Goal: Task Accomplishment & Management: Manage account settings

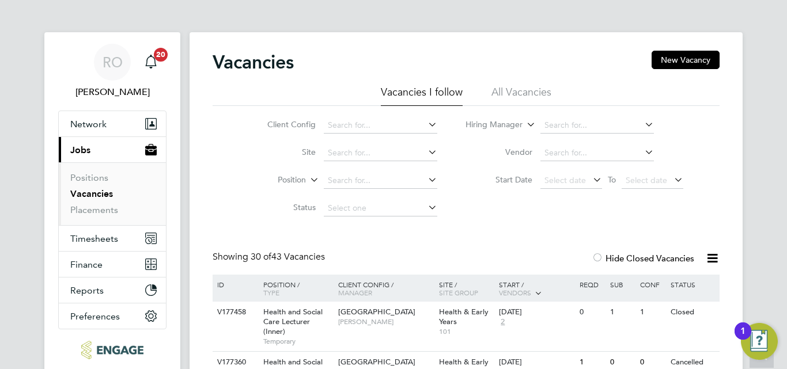
scroll to position [806, 0]
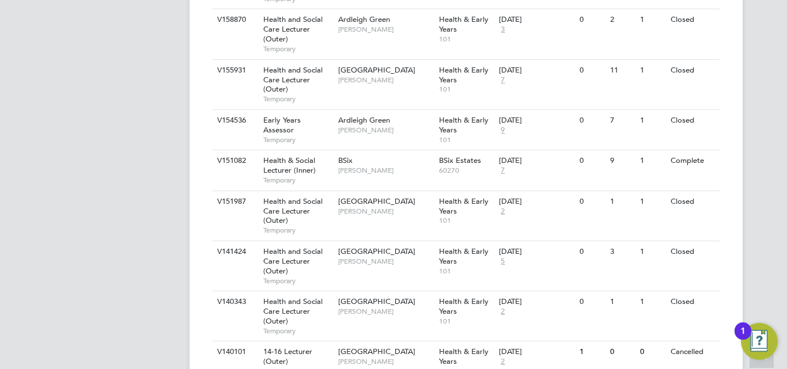
click at [779, 39] on div "RO [PERSON_NAME] Notifications 20 Applications: Network Sites Workers Current p…" at bounding box center [393, 73] width 787 height 1759
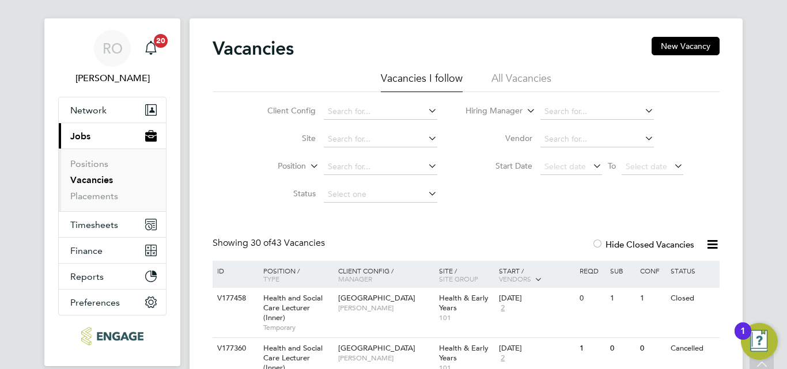
scroll to position [0, 0]
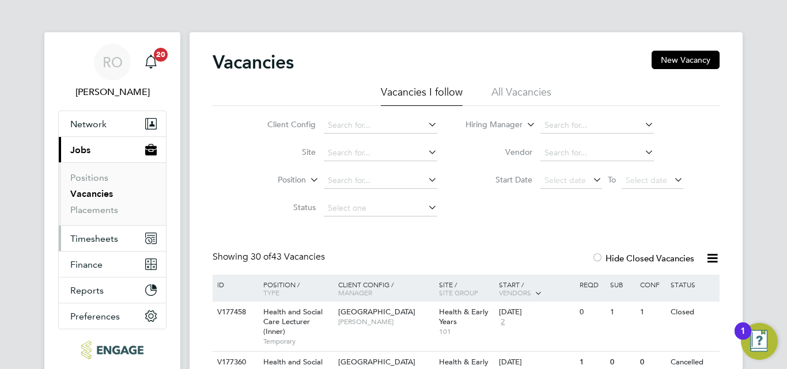
click at [76, 237] on span "Timesheets" at bounding box center [94, 238] width 48 height 11
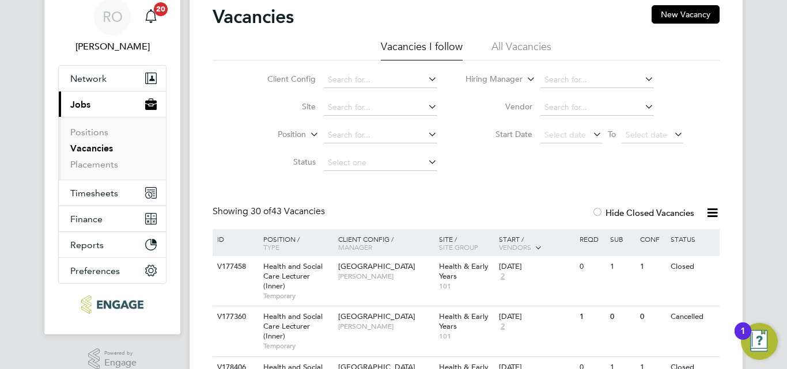
scroll to position [46, 0]
click at [96, 192] on span "Timesheets" at bounding box center [94, 192] width 48 height 11
click at [89, 191] on span "Timesheets" at bounding box center [94, 192] width 48 height 11
click at [599, 213] on div at bounding box center [597, 213] width 12 height 12
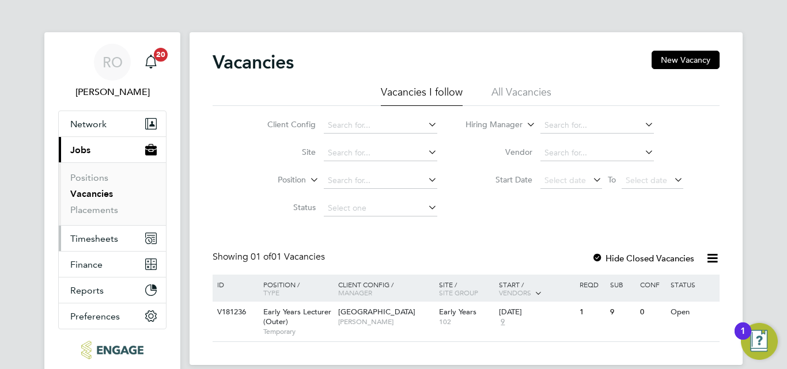
click at [96, 243] on span "Timesheets" at bounding box center [94, 238] width 48 height 11
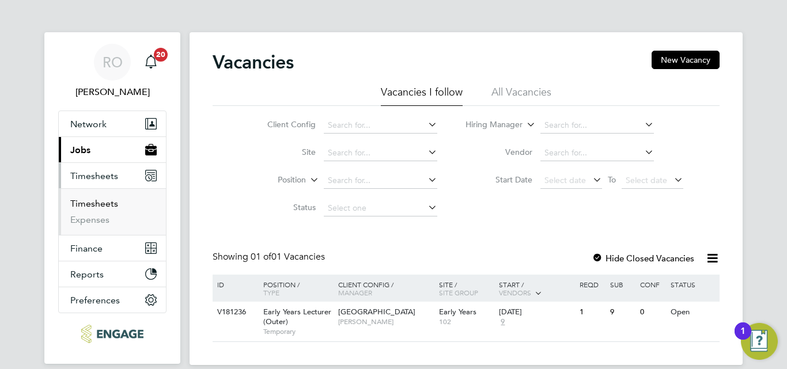
click at [97, 205] on link "Timesheets" at bounding box center [94, 203] width 48 height 11
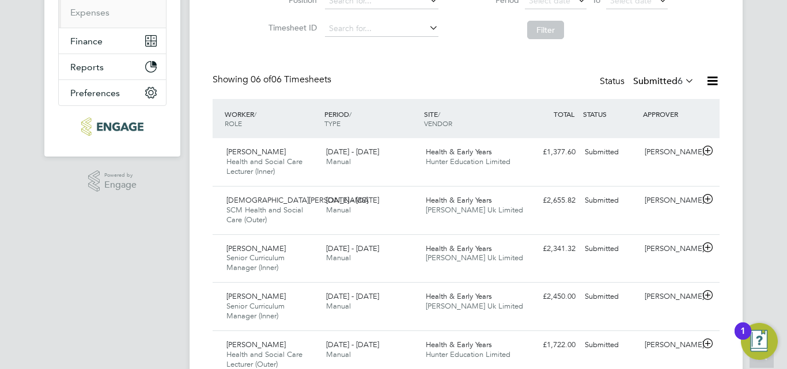
scroll to position [230, 0]
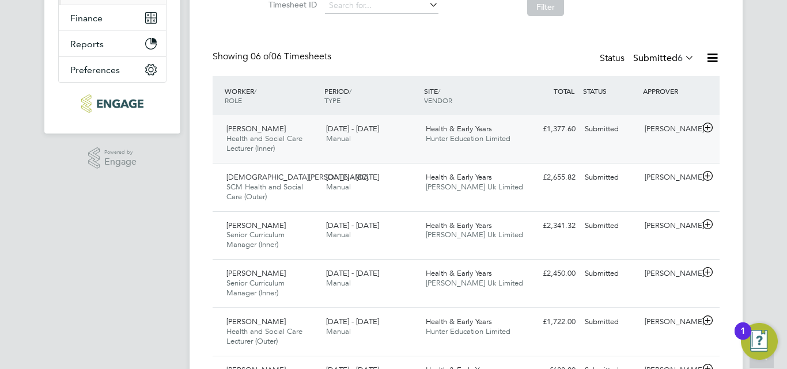
click at [473, 132] on span "Health & Early Years" at bounding box center [459, 129] width 66 height 10
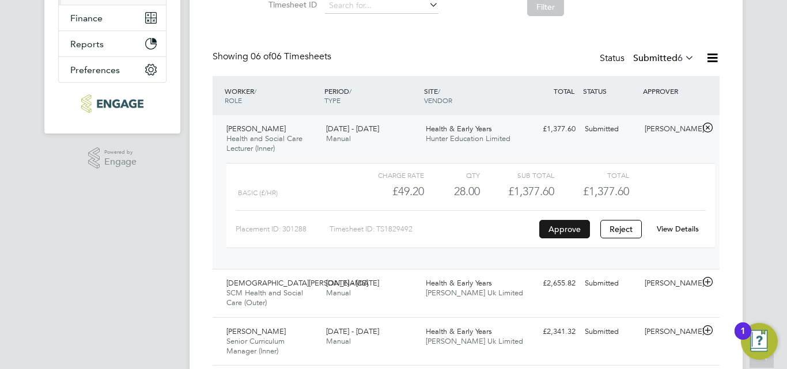
click at [566, 234] on button "Approve" at bounding box center [564, 229] width 51 height 18
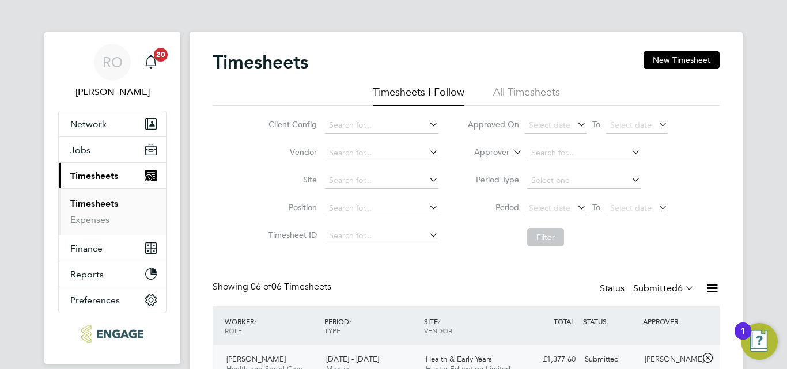
click at [103, 203] on link "Timesheets" at bounding box center [94, 203] width 48 height 11
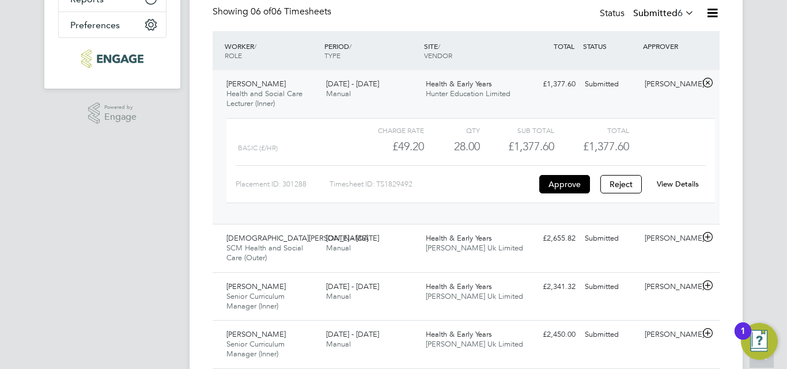
scroll to position [276, 0]
click at [567, 183] on button "Approve" at bounding box center [564, 183] width 51 height 18
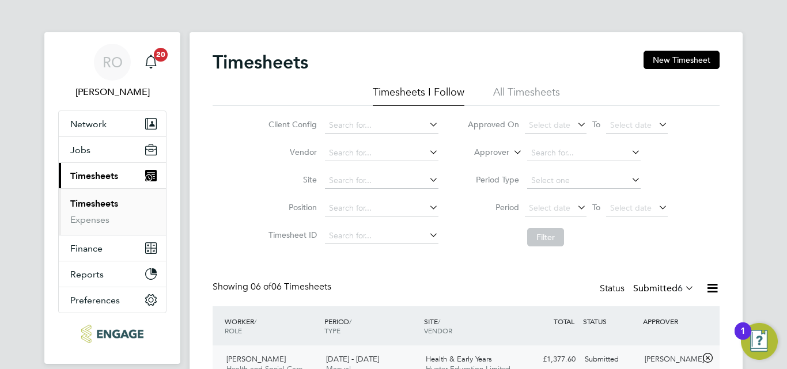
click at [107, 200] on link "Timesheets" at bounding box center [94, 203] width 48 height 11
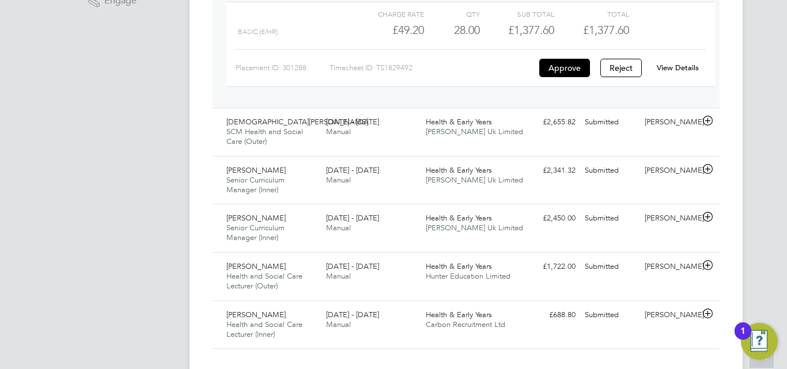
scroll to position [413, 0]
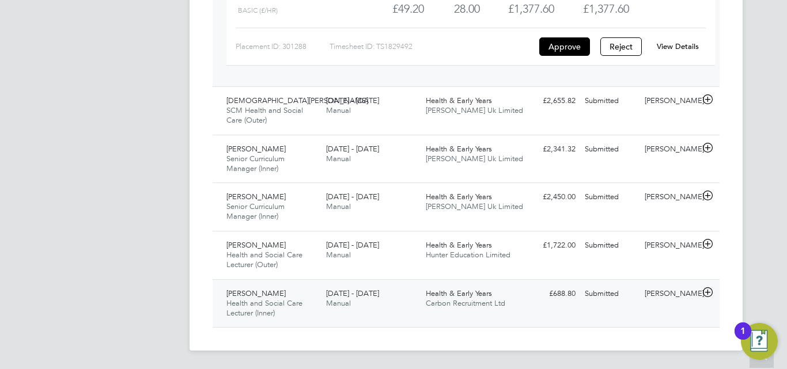
click at [357, 298] on span "22 - 28 Sep 2025" at bounding box center [352, 294] width 53 height 10
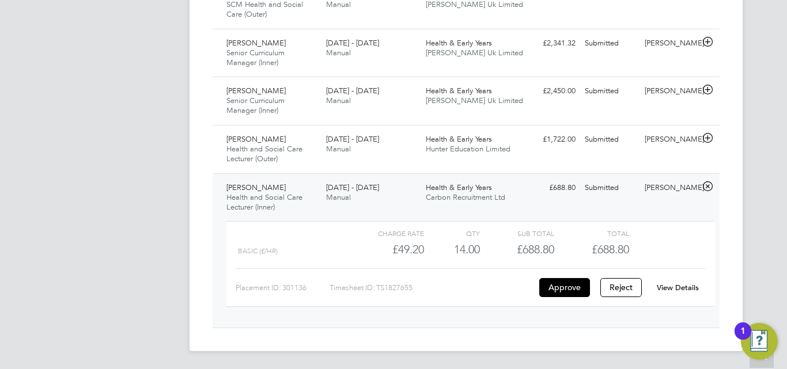
scroll to position [519, 0]
click at [565, 285] on button "Approve" at bounding box center [564, 287] width 51 height 18
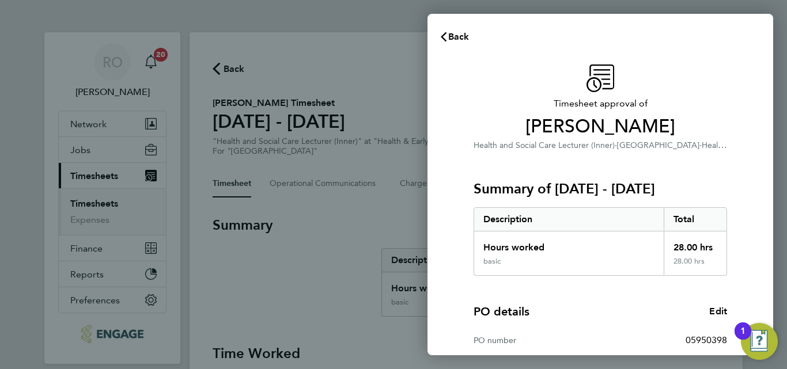
drag, startPoint x: 649, startPoint y: 296, endPoint x: 635, endPoint y: 294, distance: 13.9
click at [635, 294] on div "PO details Edit PO number 05950398 Start date 01 Aug 2025 Finish date 31 Jul 20…" at bounding box center [599, 349] width 253 height 147
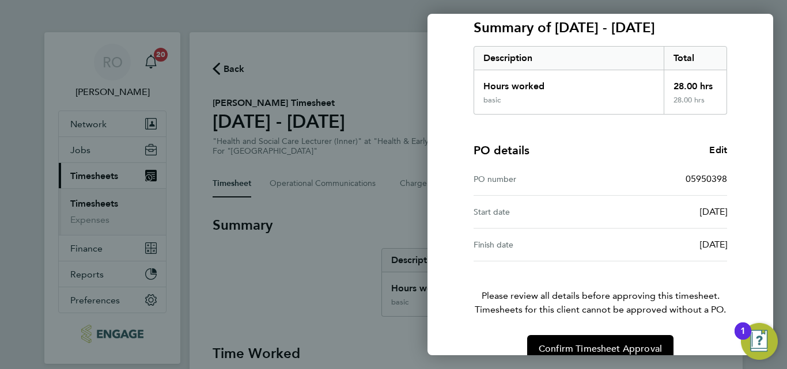
scroll to position [183, 0]
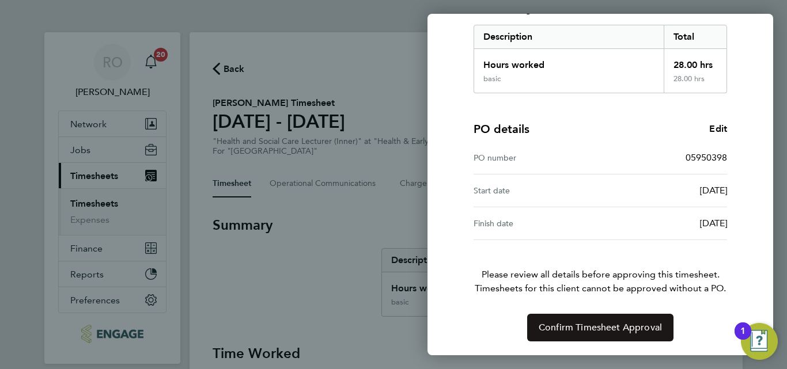
click at [606, 325] on span "Confirm Timesheet Approval" at bounding box center [599, 328] width 123 height 12
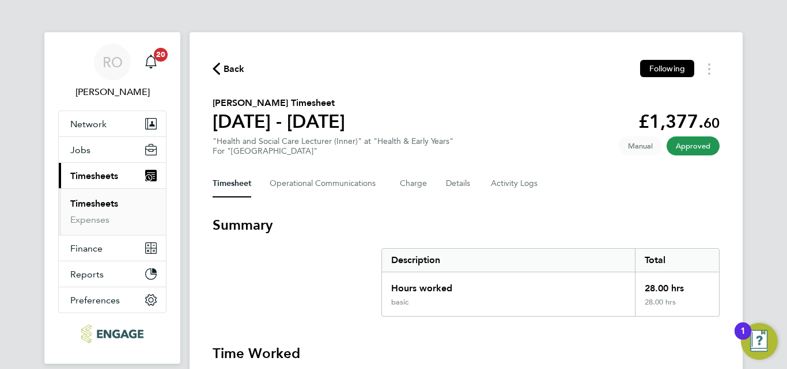
click at [94, 202] on link "Timesheets" at bounding box center [94, 203] width 48 height 11
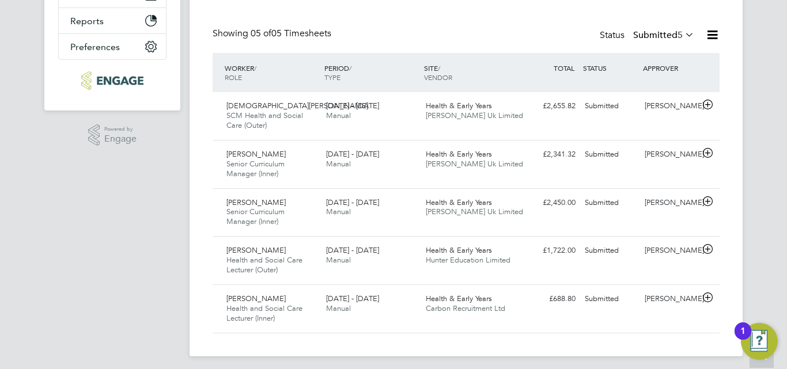
scroll to position [259, 0]
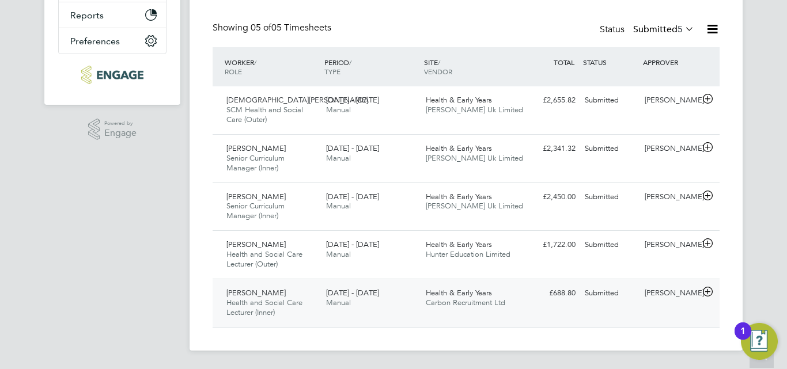
click at [460, 290] on span "Health & Early Years" at bounding box center [459, 293] width 66 height 10
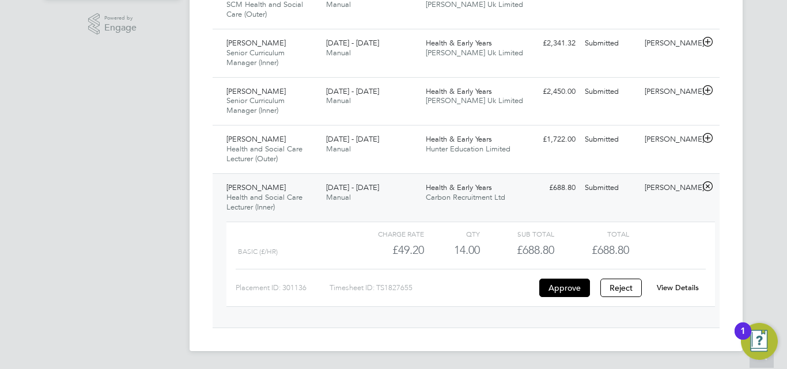
scroll to position [365, 0]
click at [557, 287] on button "Approve" at bounding box center [564, 287] width 51 height 18
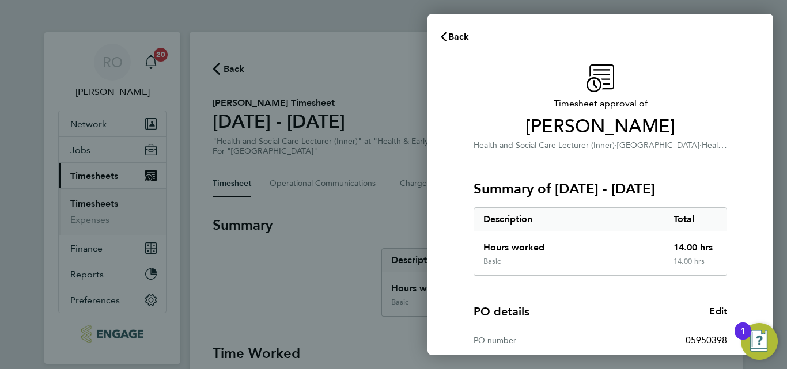
click at [624, 289] on div "PO details Edit PO number 05950398 Start date [DATE] Finish date [DATE]" at bounding box center [599, 349] width 253 height 147
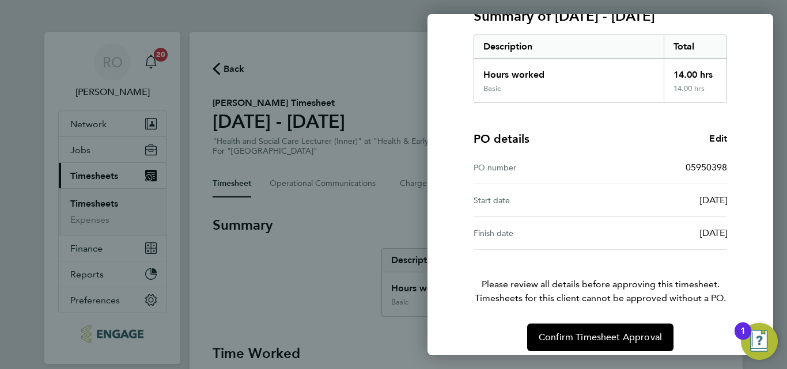
scroll to position [183, 0]
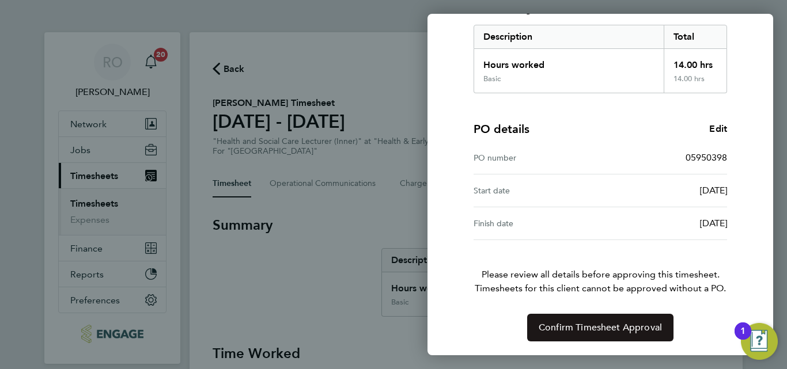
click at [606, 328] on span "Confirm Timesheet Approval" at bounding box center [599, 328] width 123 height 12
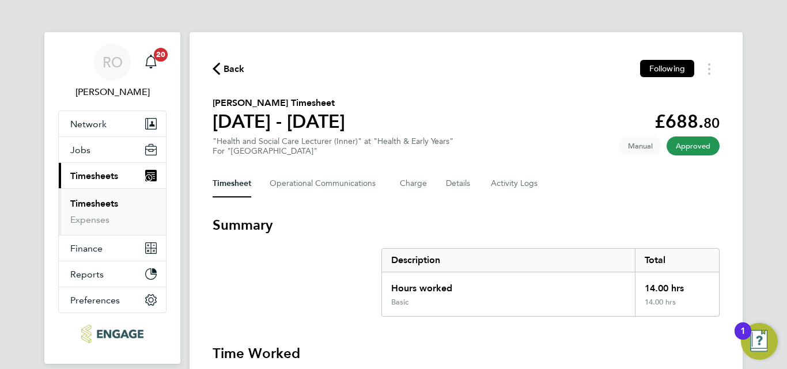
click at [97, 203] on link "Timesheets" at bounding box center [94, 203] width 48 height 11
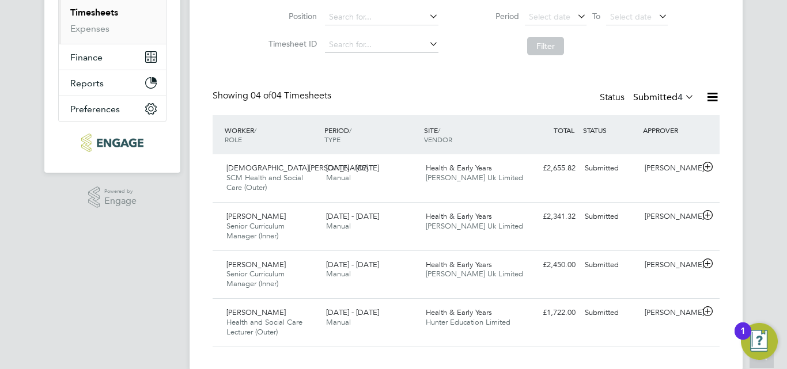
scroll to position [211, 0]
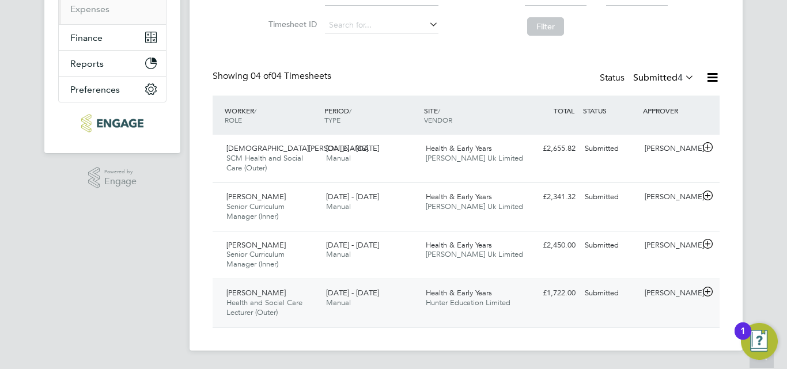
click at [352, 297] on span "[DATE] - [DATE]" at bounding box center [352, 293] width 53 height 10
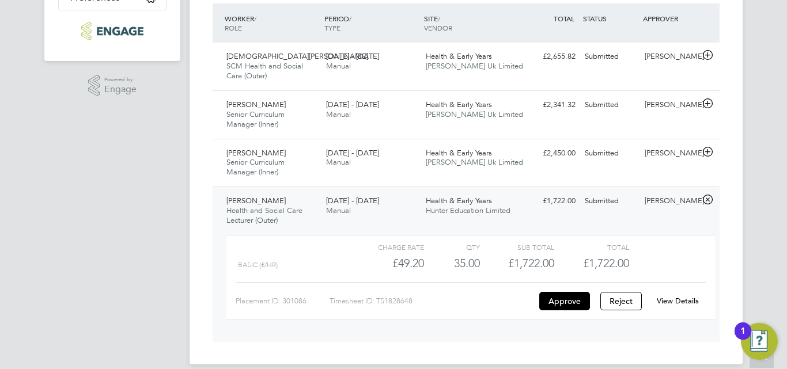
scroll to position [317, 0]
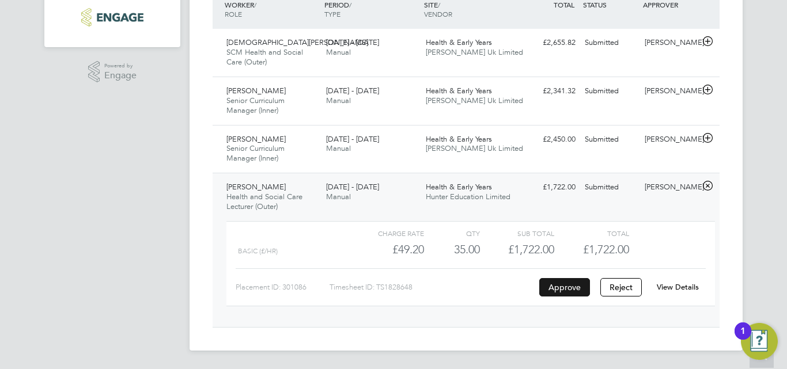
click at [570, 289] on button "Approve" at bounding box center [564, 287] width 51 height 18
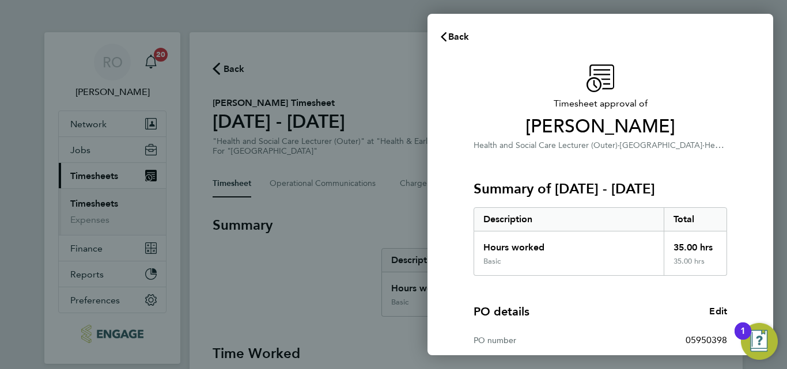
click at [304, 306] on div "Back Timesheet approval of Jonathan Tchetche Health and Social Care Lecturer (O…" at bounding box center [393, 184] width 787 height 369
click at [318, 313] on div "Back Timesheet approval of Jonathan Tchetche Health and Social Care Lecturer (O…" at bounding box center [393, 184] width 787 height 369
click at [566, 316] on div "PO details Edit" at bounding box center [599, 311] width 253 height 16
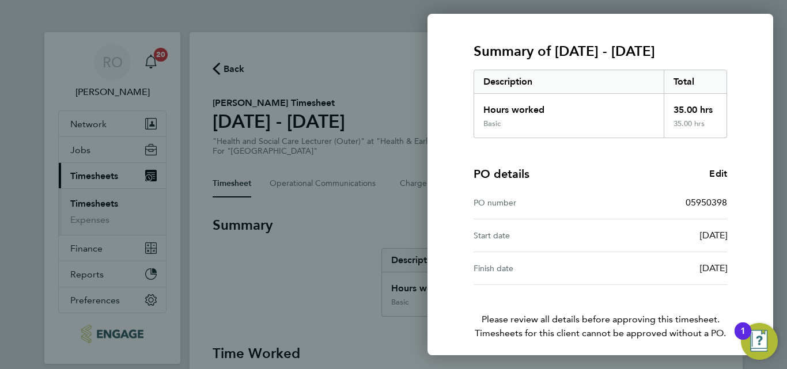
scroll to position [183, 0]
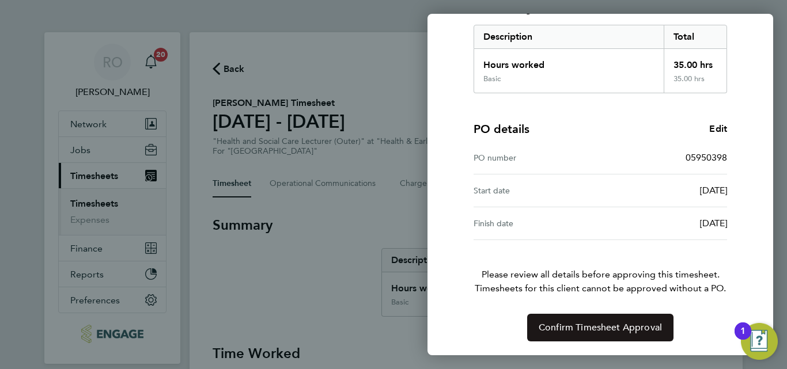
click at [586, 327] on span "Confirm Timesheet Approval" at bounding box center [599, 328] width 123 height 12
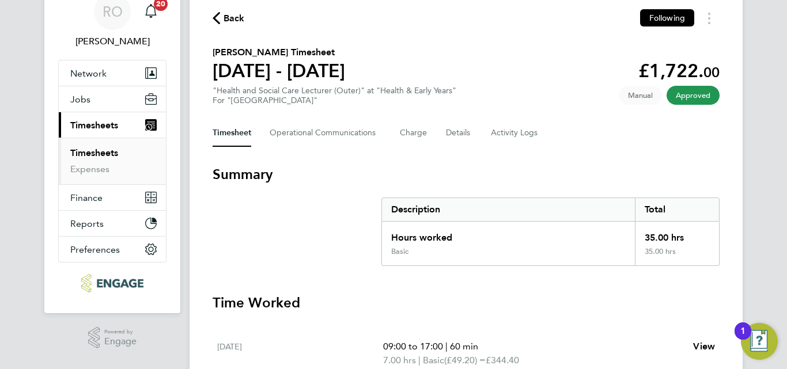
scroll to position [25, 0]
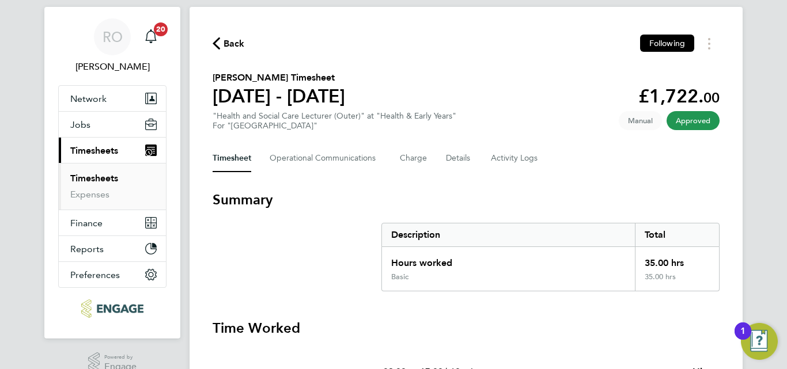
click at [100, 180] on link "Timesheets" at bounding box center [94, 178] width 48 height 11
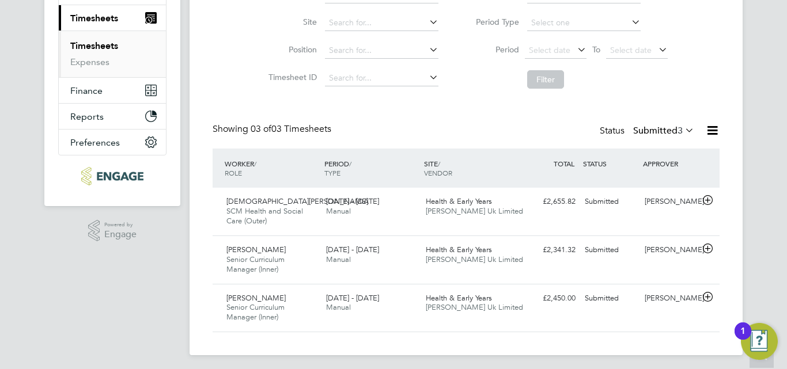
scroll to position [162, 0]
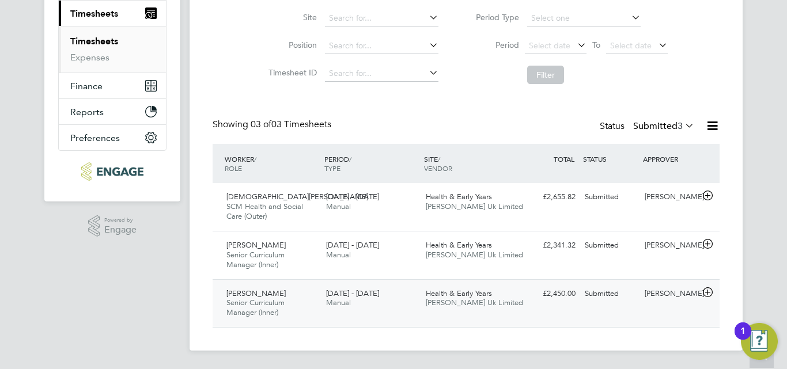
click at [356, 294] on span "[DATE] - [DATE]" at bounding box center [352, 294] width 53 height 10
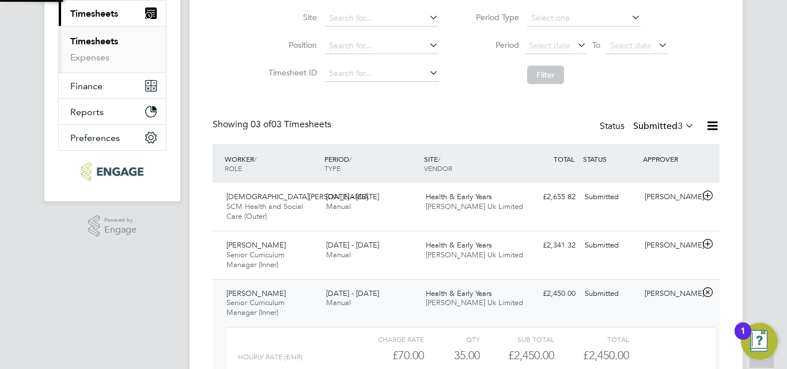
scroll to position [20, 112]
click at [355, 298] on div "22 - 28 Sep 2025 Manual" at bounding box center [371, 298] width 100 height 29
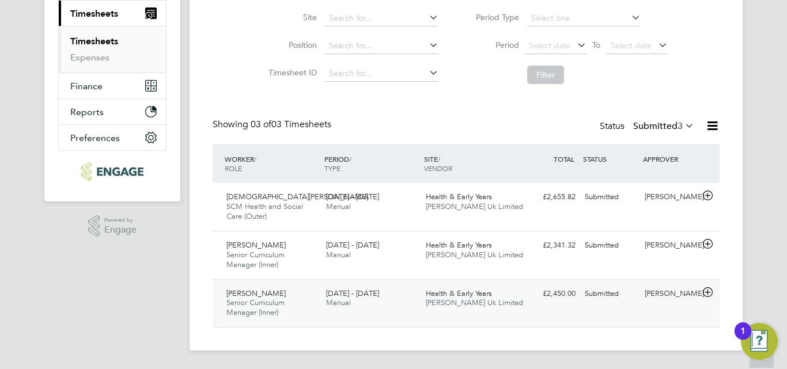
click at [271, 298] on span "Senior Curriculum Manager (Inner)" at bounding box center [255, 308] width 58 height 20
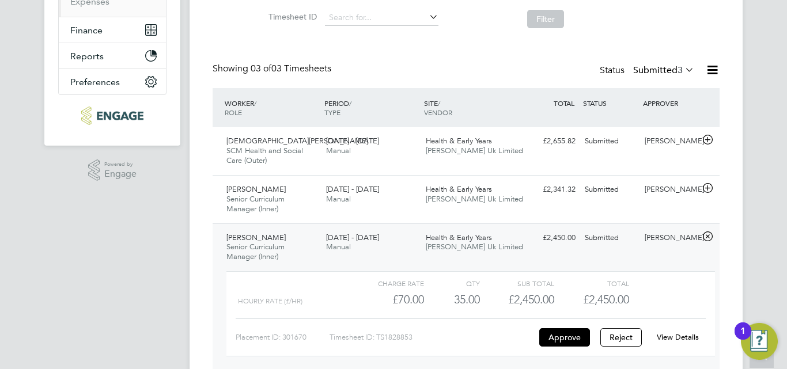
scroll to position [268, 0]
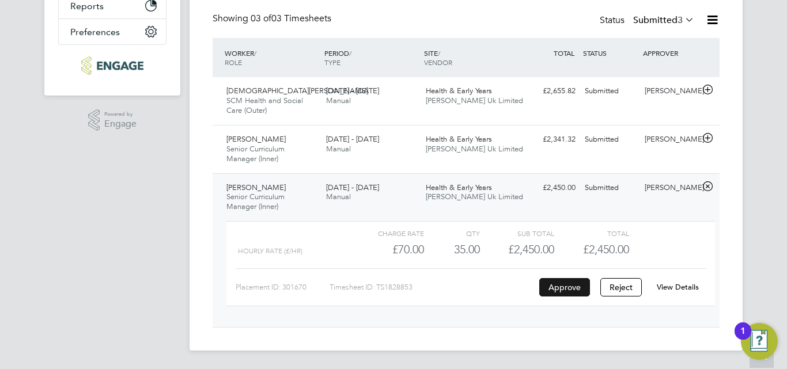
click at [570, 291] on button "Approve" at bounding box center [564, 287] width 51 height 18
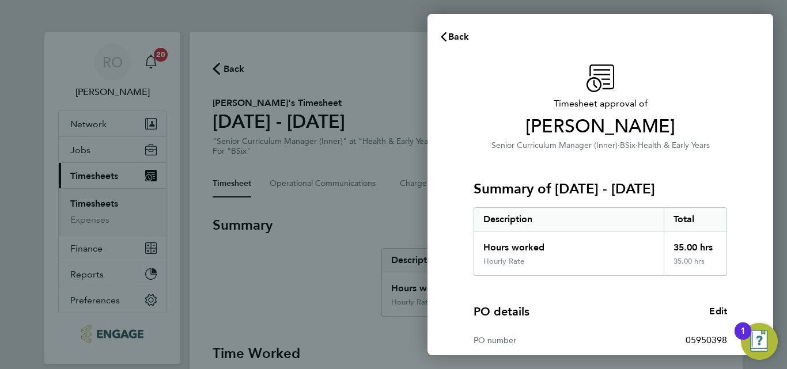
click at [609, 320] on div "PO details Edit PO number 05950398 Start date [DATE] Finish date [DATE]" at bounding box center [599, 349] width 253 height 147
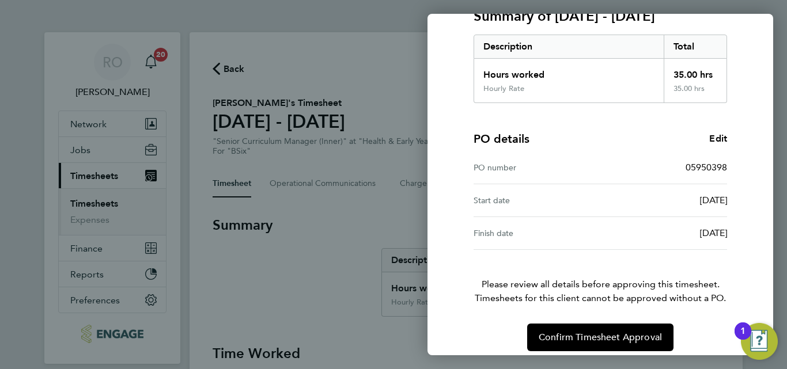
scroll to position [183, 0]
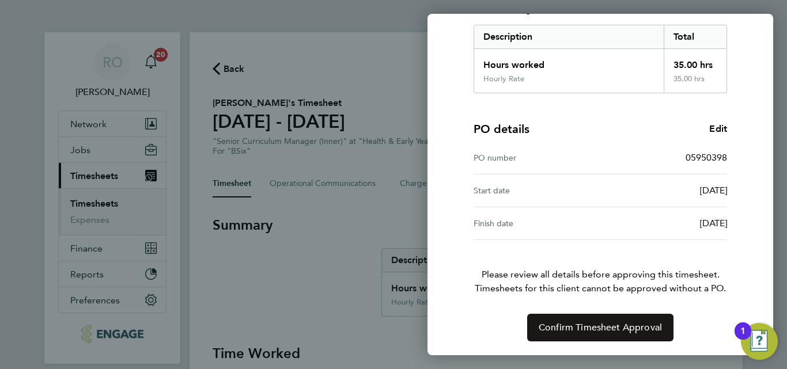
click at [605, 326] on span "Confirm Timesheet Approval" at bounding box center [599, 328] width 123 height 12
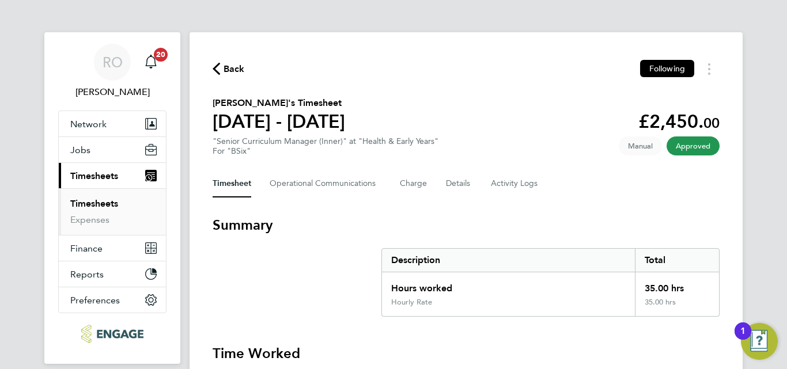
click at [86, 199] on link "Timesheets" at bounding box center [94, 203] width 48 height 11
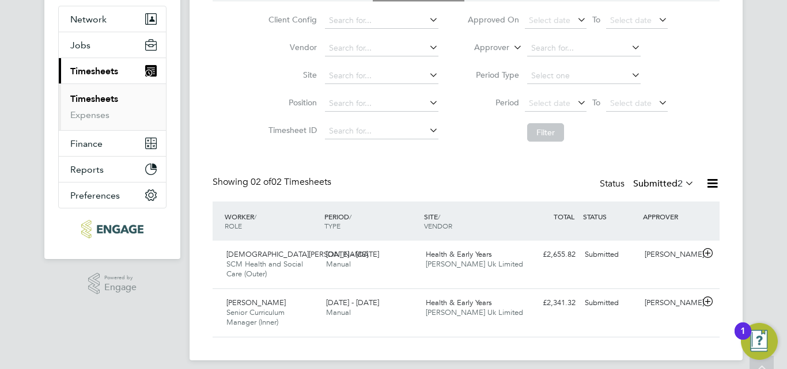
scroll to position [115, 0]
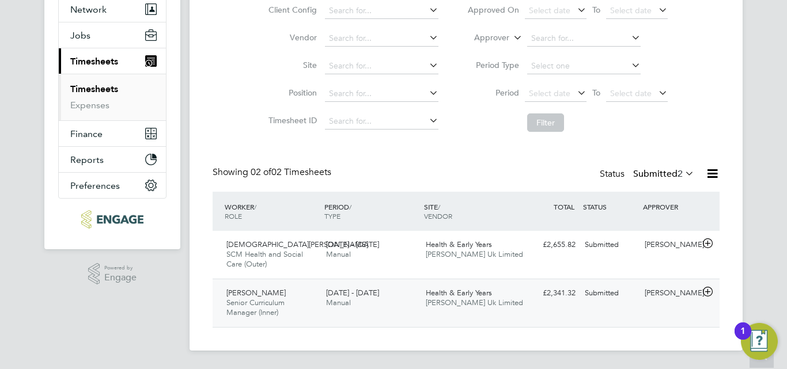
click at [450, 294] on span "Health & Early Years" at bounding box center [459, 293] width 66 height 10
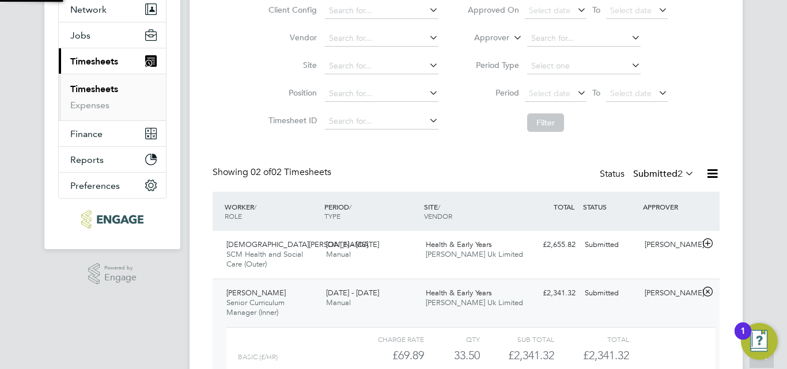
scroll to position [20, 112]
click at [659, 320] on div "Charmaine Mclennon Senior Curriculum Manager (Inner) 22 - 28 Sep 2025 22 - 28 S…" at bounding box center [465, 356] width 507 height 154
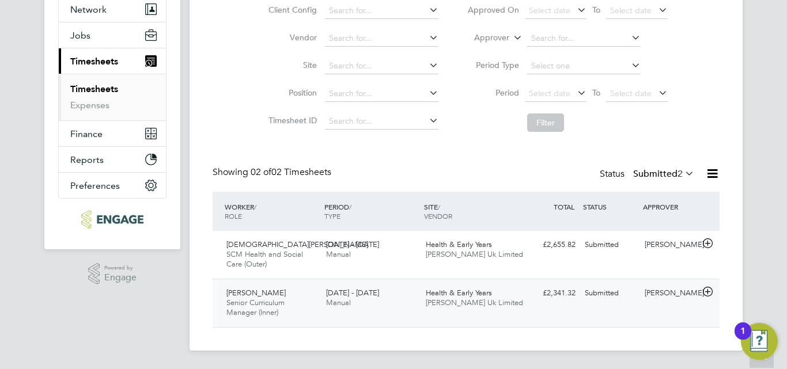
click at [355, 294] on span "[DATE] - [DATE]" at bounding box center [352, 293] width 53 height 10
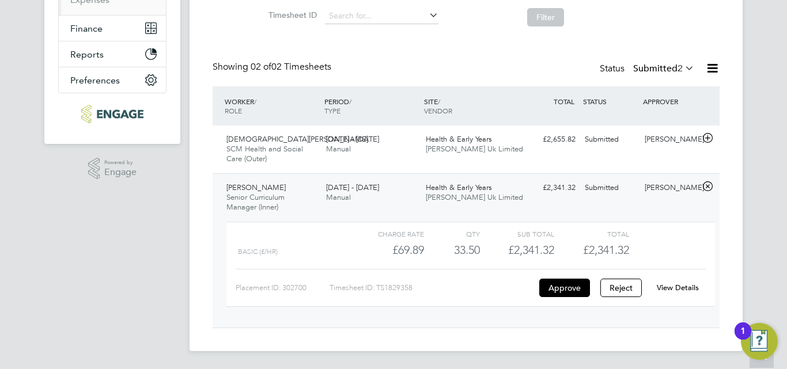
scroll to position [221, 0]
click at [563, 289] on button "Approve" at bounding box center [564, 287] width 51 height 18
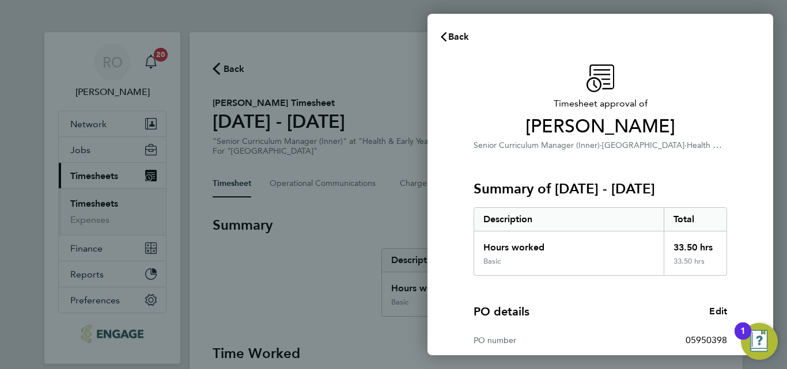
click at [646, 305] on div "PO details Edit" at bounding box center [599, 311] width 253 height 16
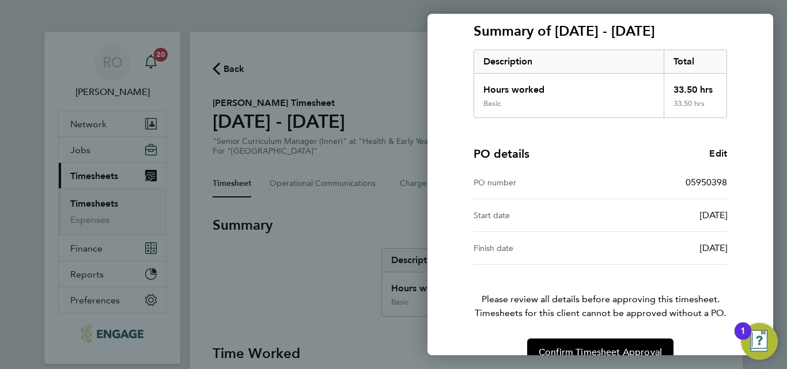
scroll to position [183, 0]
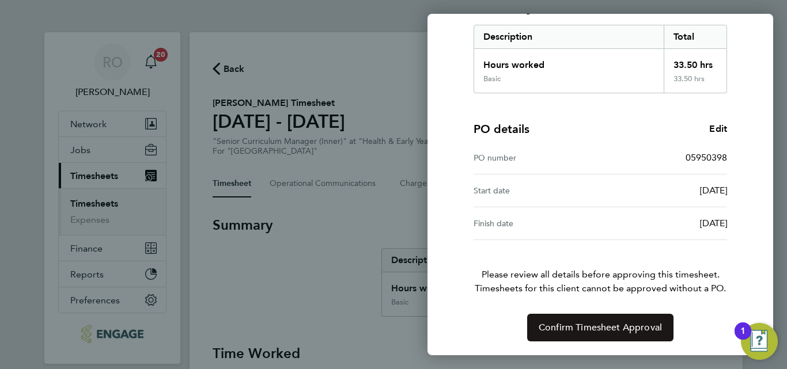
click at [605, 323] on span "Confirm Timesheet Approval" at bounding box center [599, 328] width 123 height 12
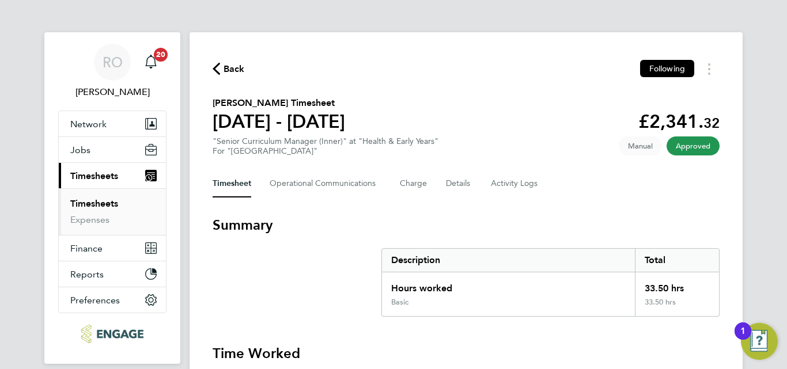
click at [104, 179] on span "Timesheets" at bounding box center [94, 175] width 48 height 11
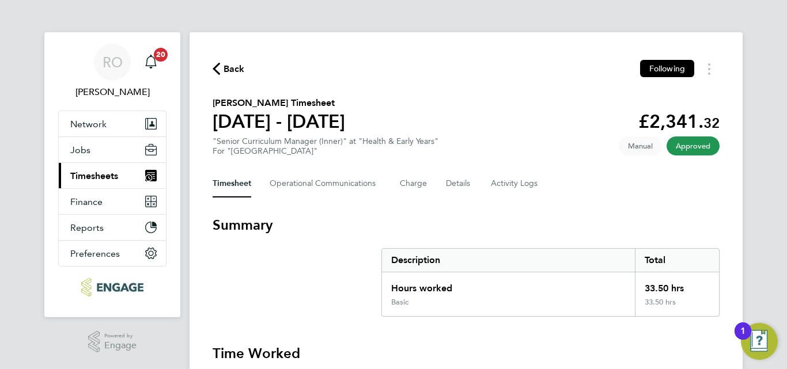
click at [85, 182] on button "Current page: Timesheets" at bounding box center [112, 175] width 107 height 25
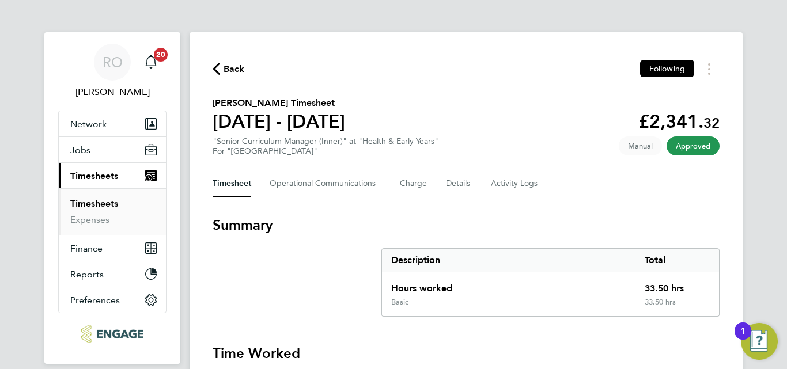
click at [89, 206] on link "Timesheets" at bounding box center [94, 203] width 48 height 11
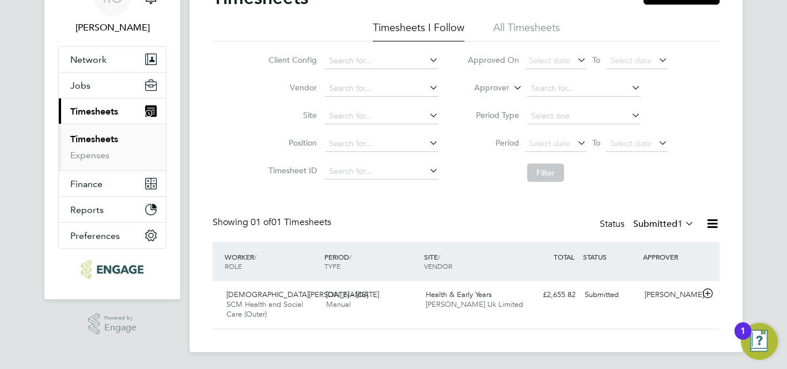
scroll to position [66, 0]
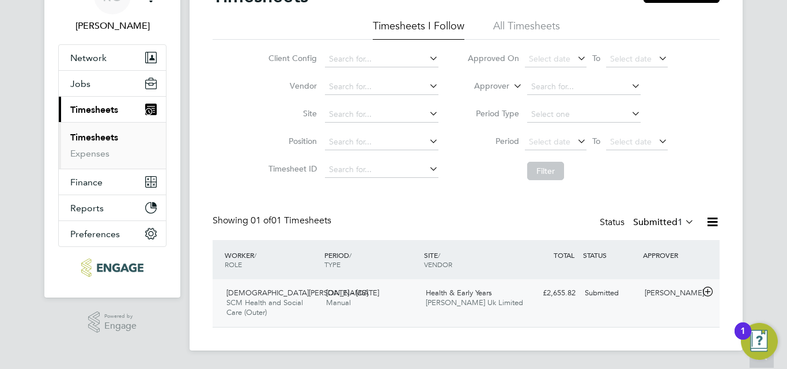
click at [458, 295] on span "Health & Early Years" at bounding box center [459, 293] width 66 height 10
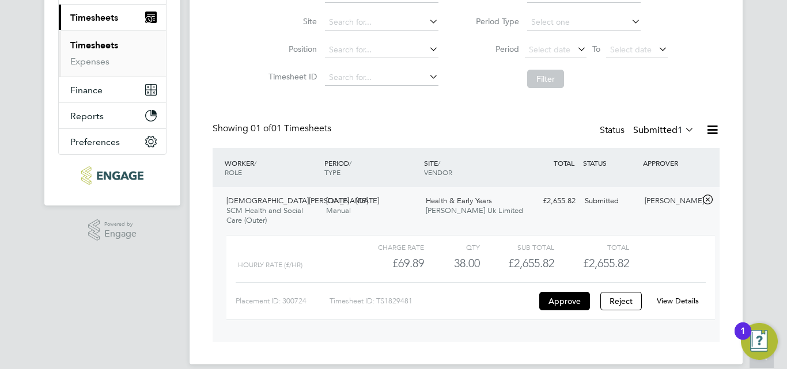
scroll to position [172, 0]
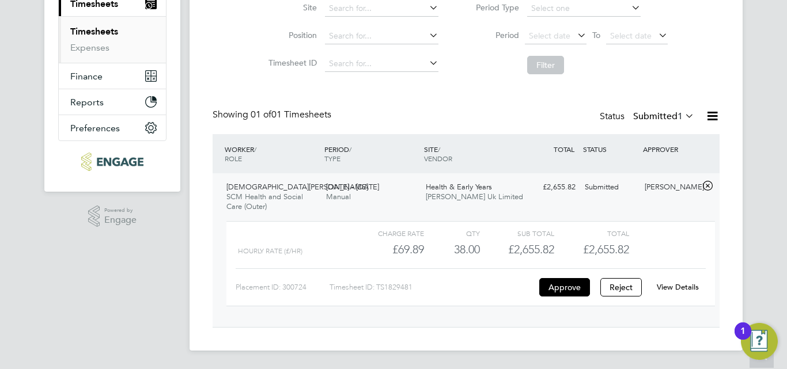
click at [675, 291] on link "View Details" at bounding box center [677, 287] width 42 height 10
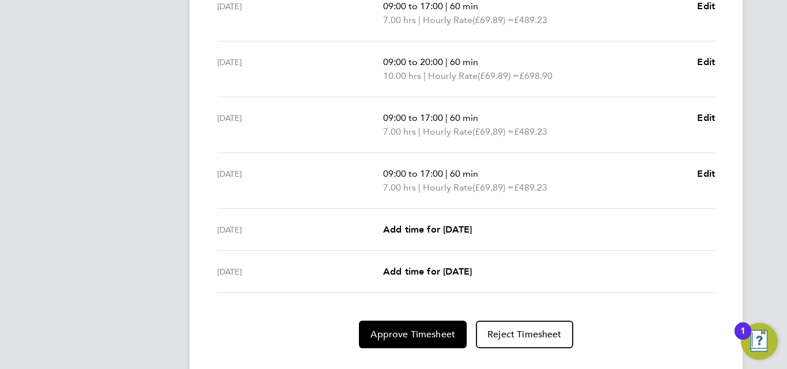
scroll to position [472, 0]
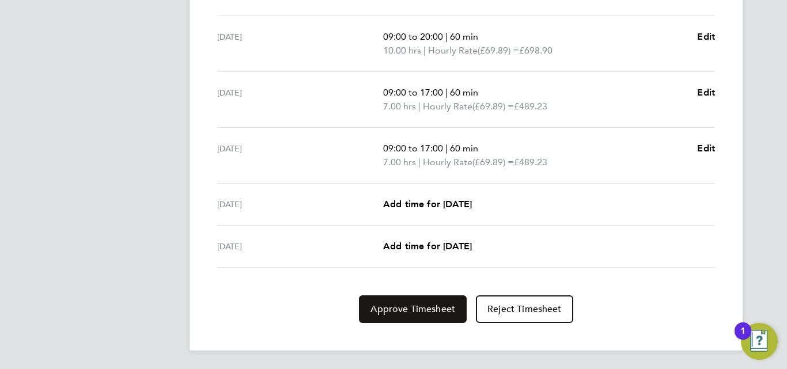
click at [424, 304] on span "Approve Timesheet" at bounding box center [412, 309] width 85 height 12
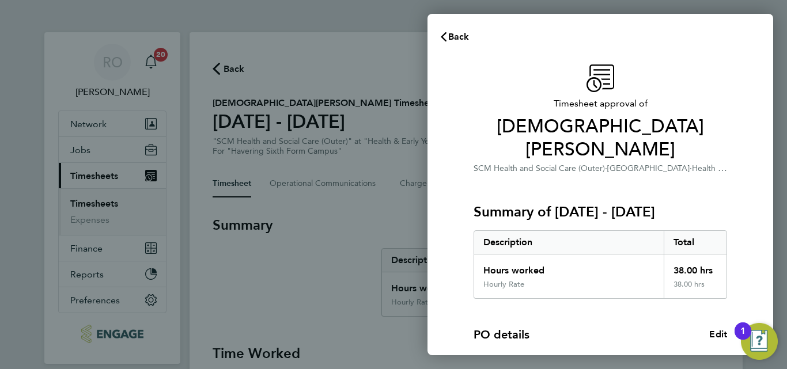
click at [656, 347] on div "PO number 05950398" at bounding box center [599, 363] width 253 height 33
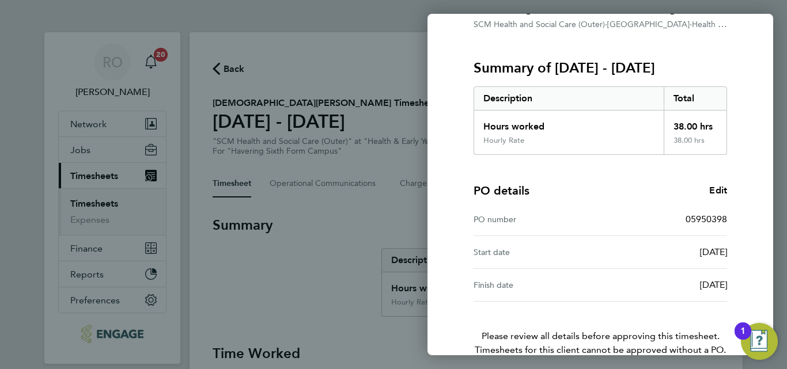
scroll to position [183, 0]
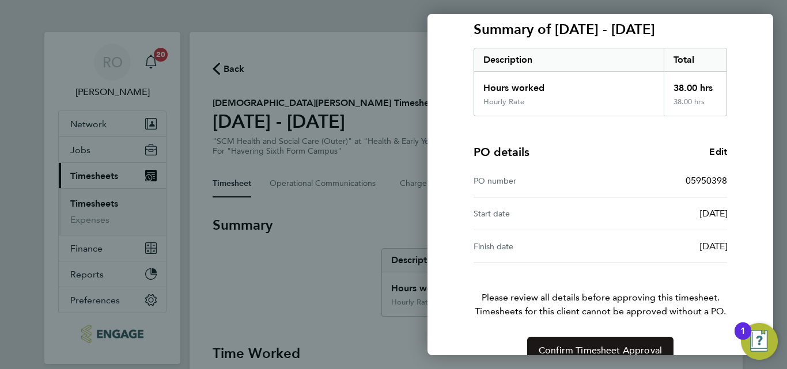
click at [628, 345] on span "Confirm Timesheet Approval" at bounding box center [599, 351] width 123 height 12
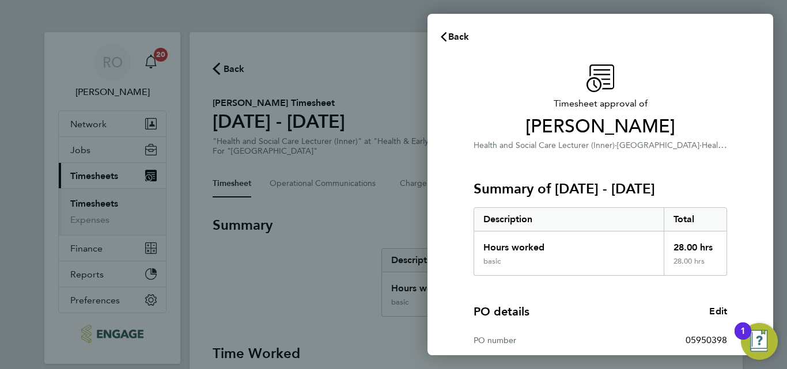
click at [612, 284] on div "PO details Edit PO number 05950398 Start date 01 Aug 2025 Finish date 31 Jul 20…" at bounding box center [599, 349] width 253 height 147
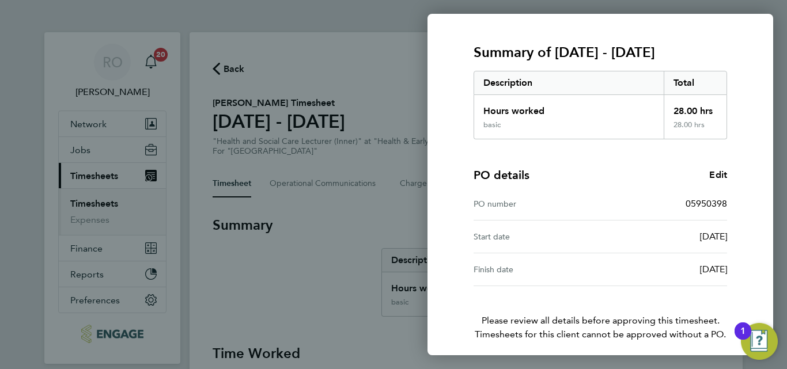
scroll to position [183, 0]
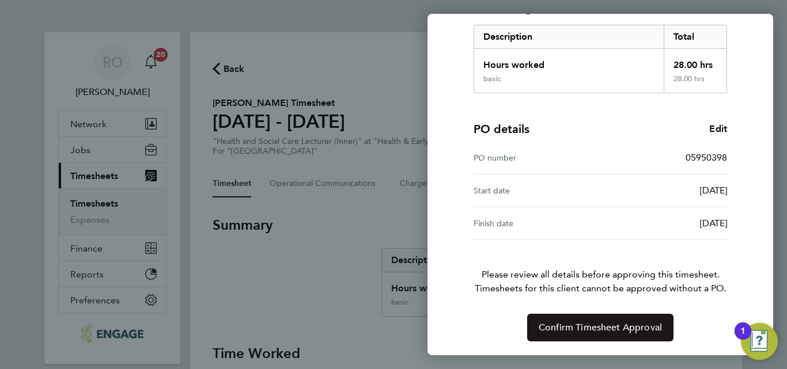
click at [592, 331] on span "Confirm Timesheet Approval" at bounding box center [599, 328] width 123 height 12
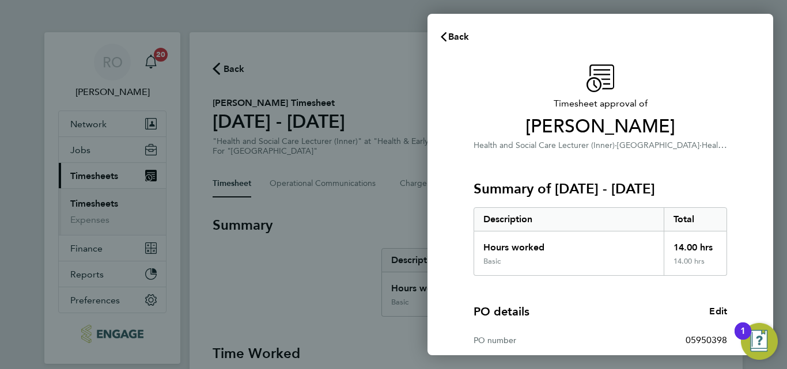
click at [608, 271] on div "Basic" at bounding box center [568, 266] width 189 height 18
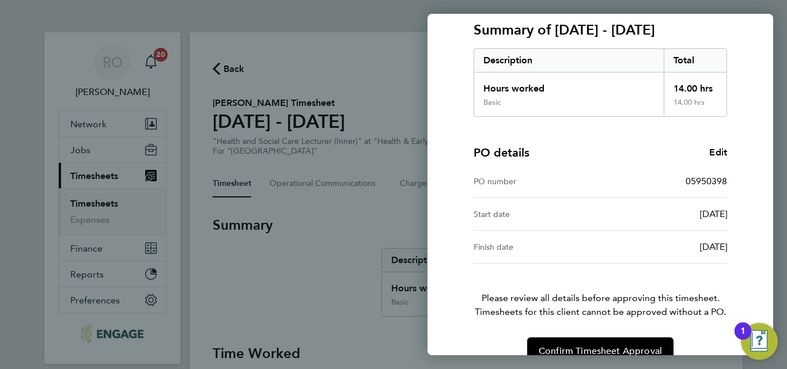
scroll to position [183, 0]
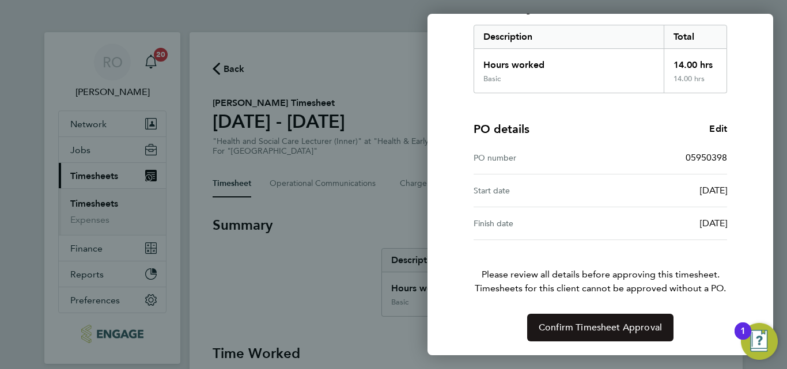
click at [594, 335] on button "Confirm Timesheet Approval" at bounding box center [600, 328] width 146 height 28
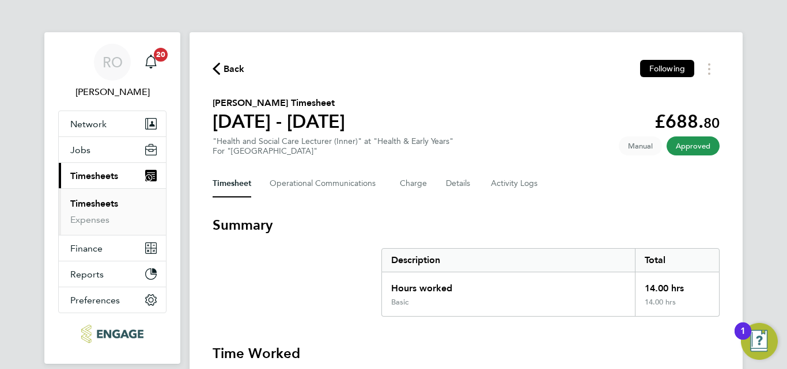
click at [84, 206] on link "Timesheets" at bounding box center [94, 203] width 48 height 11
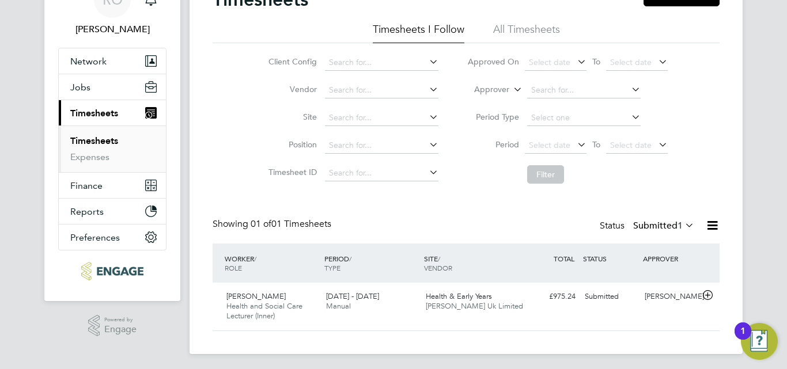
scroll to position [66, 0]
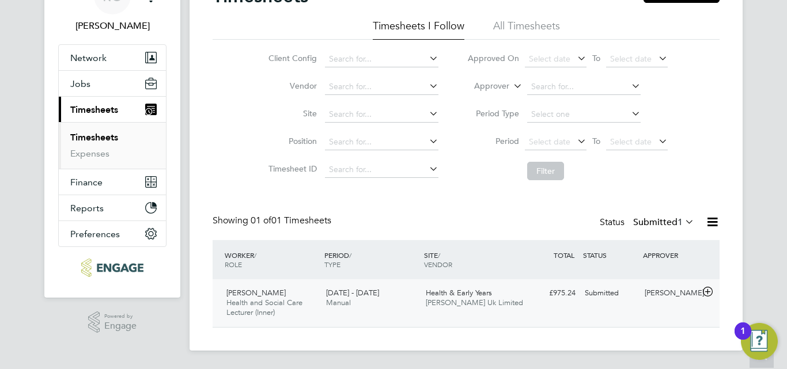
click at [271, 301] on span "Health and Social Care Lecturer (Inner)" at bounding box center [264, 308] width 76 height 20
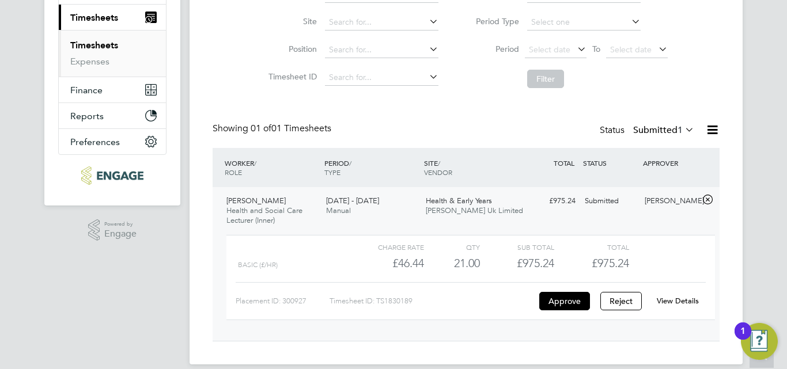
scroll to position [172, 0]
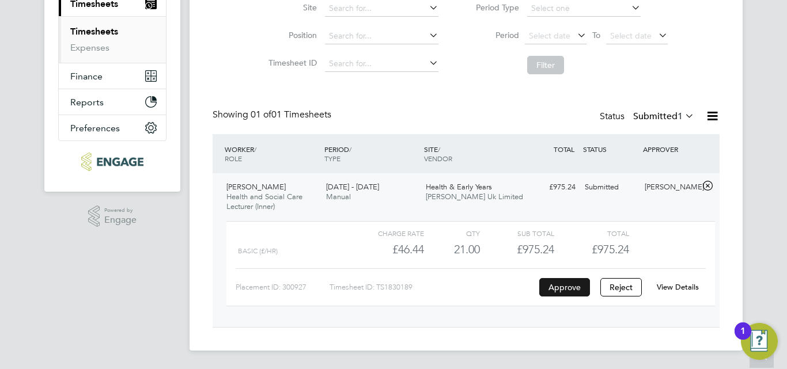
click at [565, 289] on button "Approve" at bounding box center [564, 287] width 51 height 18
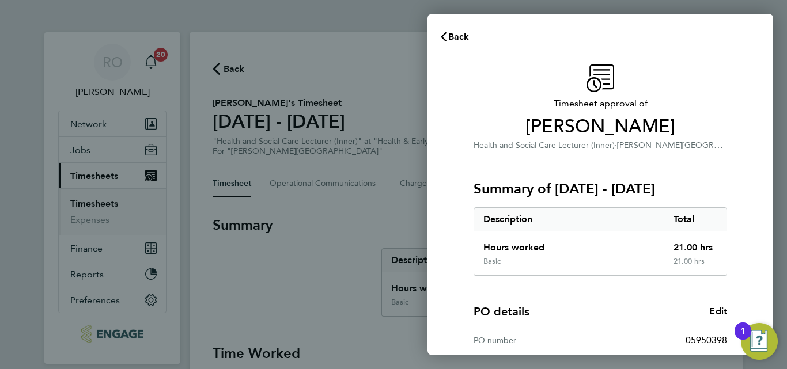
click at [572, 313] on div "PO details Edit" at bounding box center [599, 311] width 253 height 16
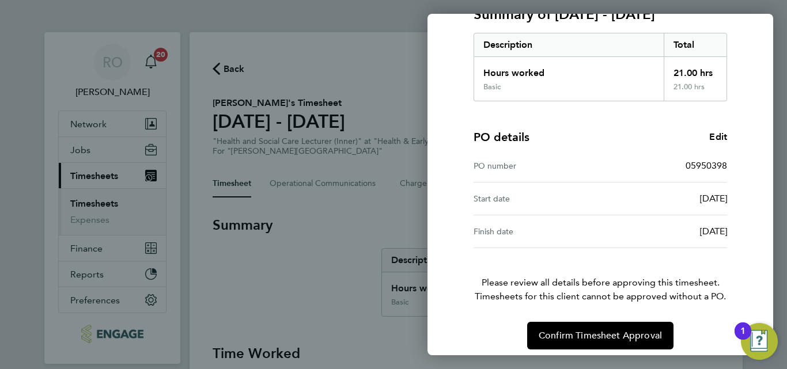
scroll to position [183, 0]
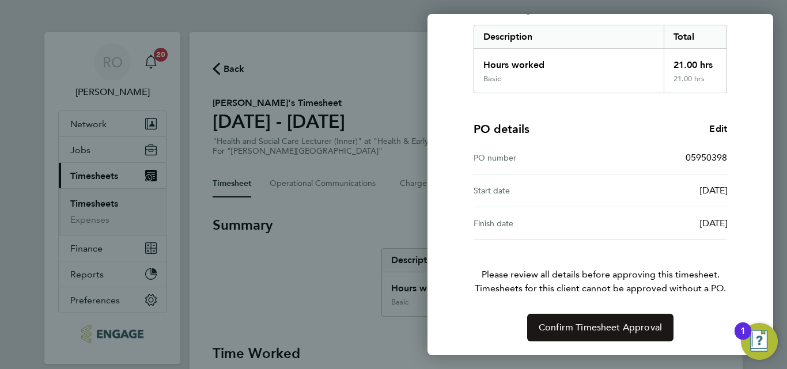
click at [578, 329] on span "Confirm Timesheet Approval" at bounding box center [599, 328] width 123 height 12
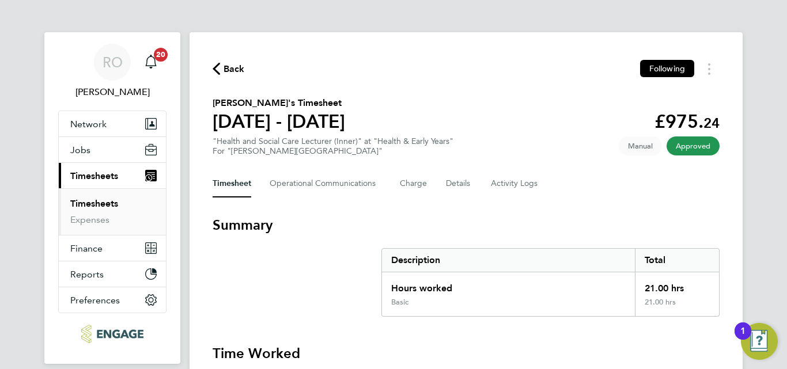
click at [94, 203] on link "Timesheets" at bounding box center [94, 203] width 48 height 11
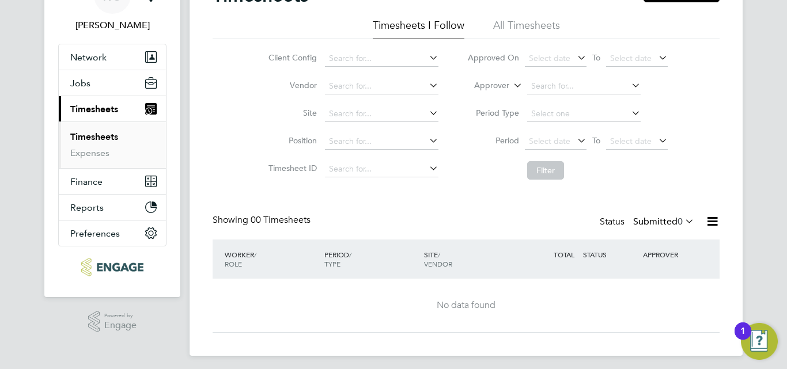
scroll to position [69, 0]
